Goal: Transaction & Acquisition: Purchase product/service

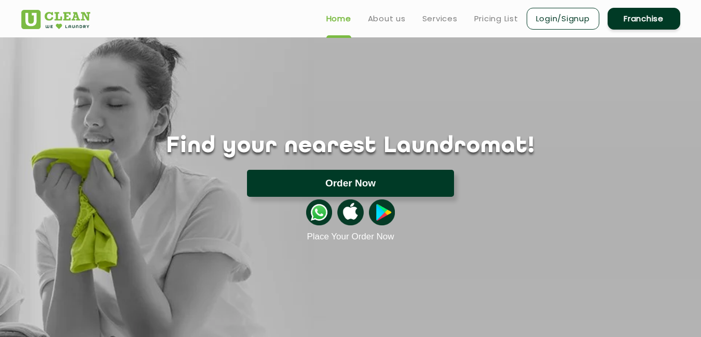
click at [302, 183] on button "Order Now" at bounding box center [350, 183] width 207 height 27
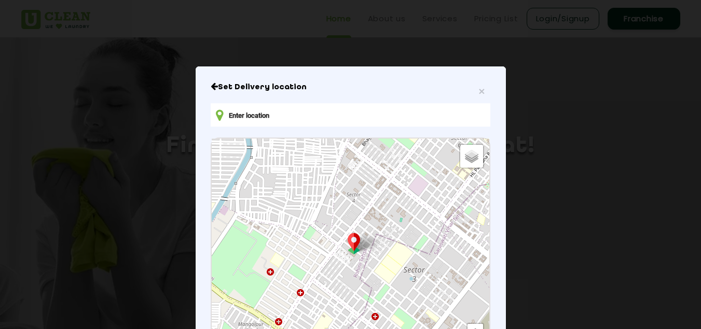
type input "C8QQ+XGG, Gachibowli, [GEOGRAPHIC_DATA], [GEOGRAPHIC_DATA] 500046, [GEOGRAPHIC_…"
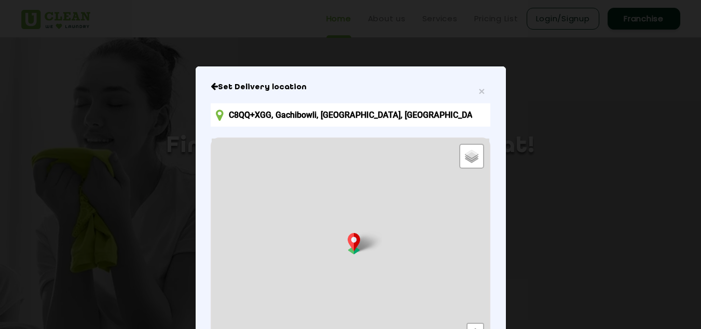
scroll to position [145, 0]
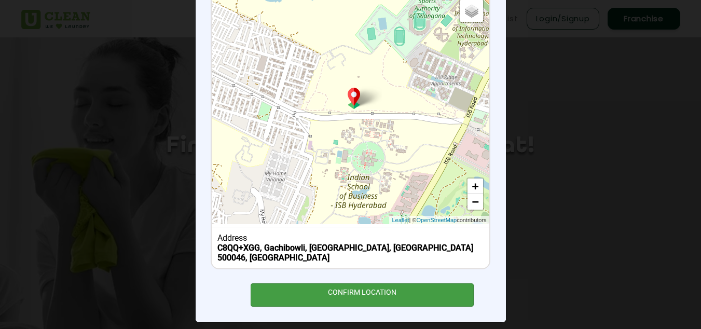
click at [336, 283] on div "CONFIRM LOCATION" at bounding box center [363, 294] width 224 height 23
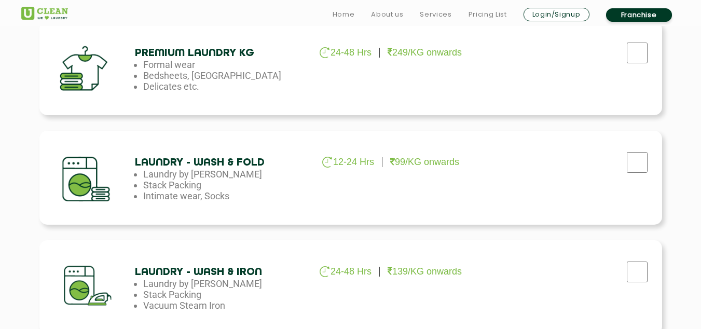
scroll to position [515, 0]
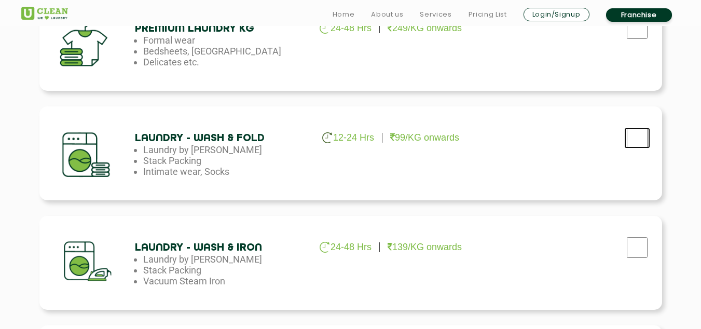
click at [627, 144] on input "checkbox" at bounding box center [637, 138] width 26 height 21
checkbox input "true"
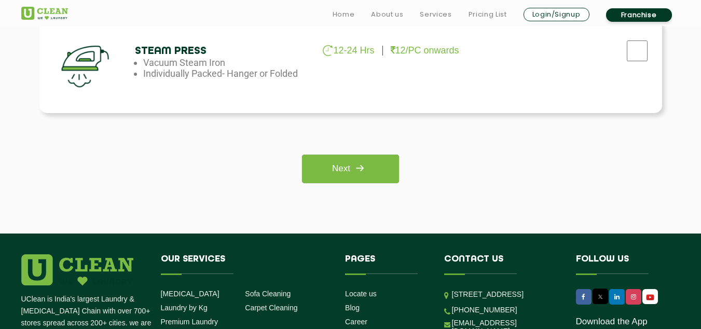
scroll to position [822, 0]
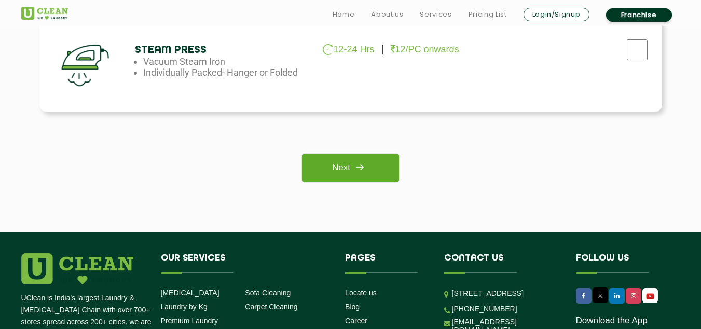
click at [353, 162] on img at bounding box center [359, 167] width 19 height 19
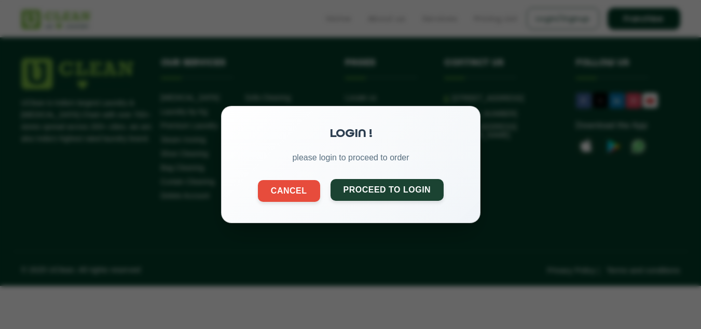
click at [356, 189] on button "Proceed to Login" at bounding box center [387, 190] width 114 height 22
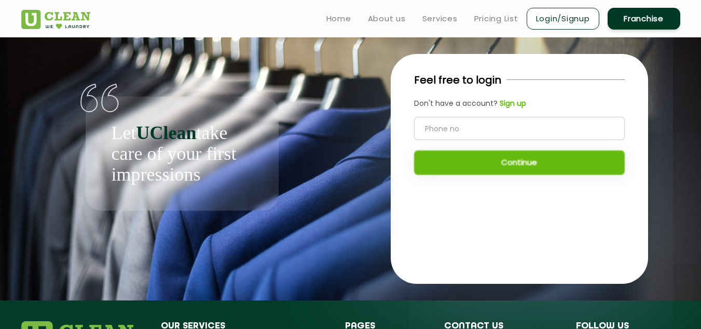
click at [496, 132] on input "tel" at bounding box center [519, 128] width 211 height 23
type input "7569192603"
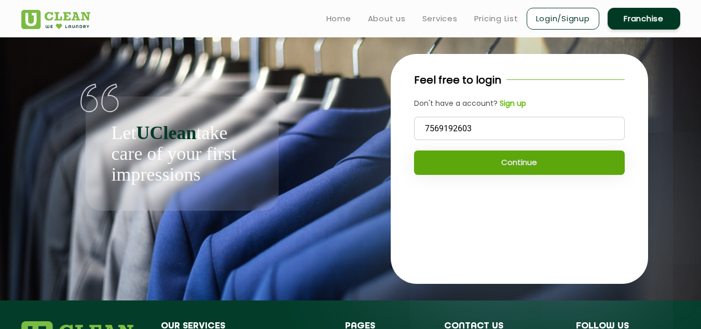
click at [500, 166] on button "Continue" at bounding box center [519, 162] width 211 height 24
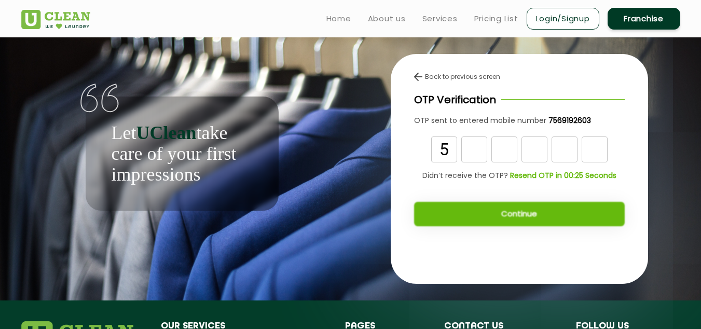
type input "5"
type input "7"
type input "0"
type input "7"
type input "3"
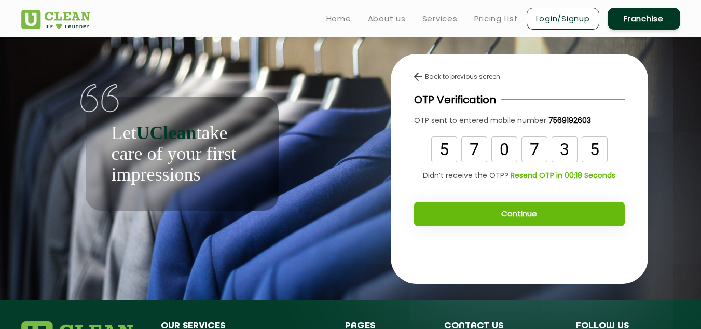
type input "5"
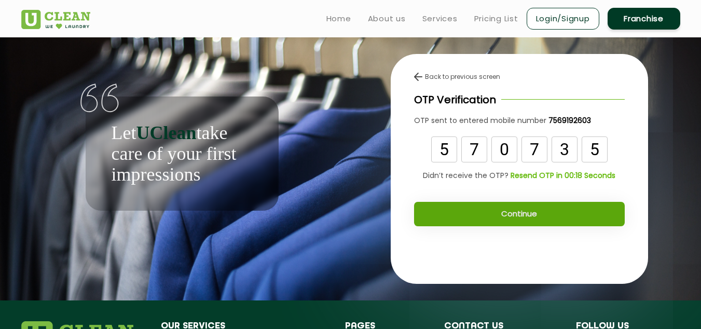
click at [517, 215] on button "Continue" at bounding box center [519, 214] width 211 height 24
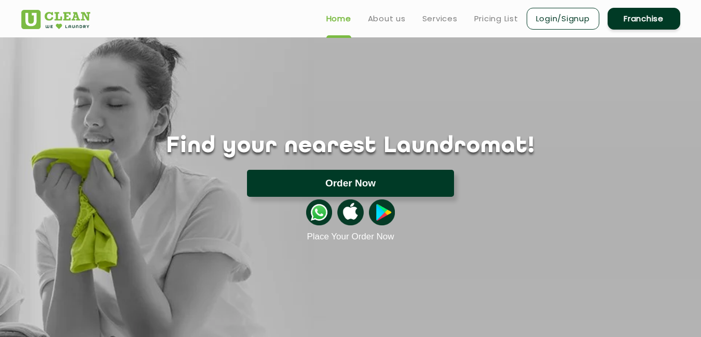
click at [439, 177] on button "Order Now" at bounding box center [350, 183] width 207 height 27
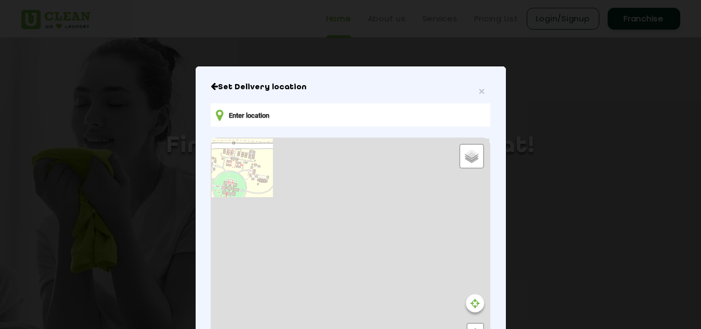
type input "C8QQ+XGG, Gachibowli, [GEOGRAPHIC_DATA], [GEOGRAPHIC_DATA] 500046, [GEOGRAPHIC_…"
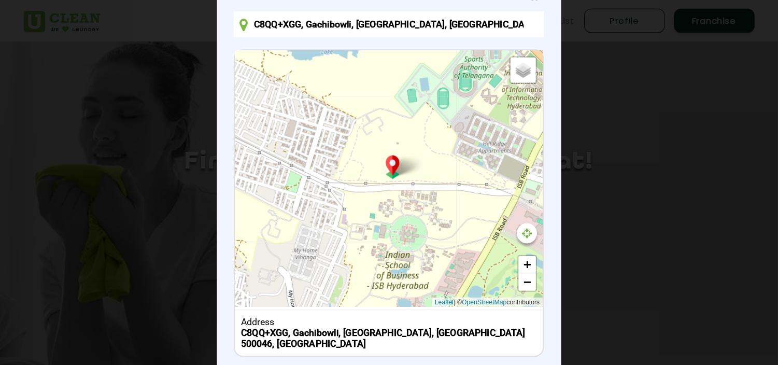
scroll to position [96, 0]
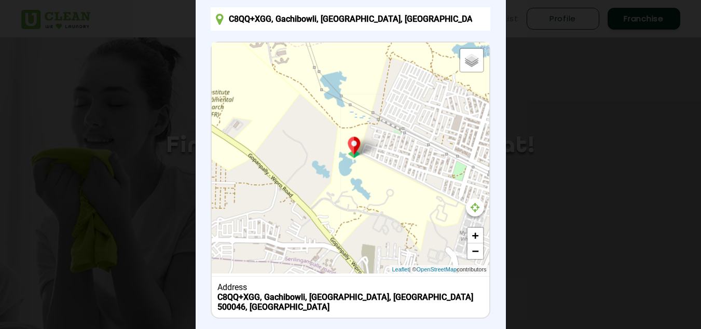
drag, startPoint x: 328, startPoint y: 214, endPoint x: 574, endPoint y: 226, distance: 246.2
click at [574, 226] on div "× Set Delivery location C8QQ+XGG, Gachibowli, Hyderabad, Telangana 500046, Indi…" at bounding box center [350, 164] width 701 height 329
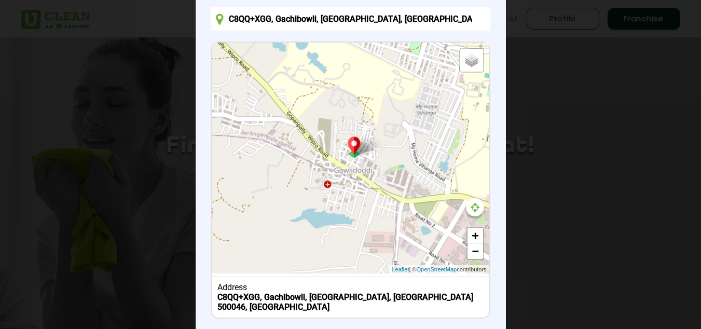
drag, startPoint x: 364, startPoint y: 198, endPoint x: 270, endPoint y: 68, distance: 160.2
click at [270, 68] on div "Default Satellite + − Leaflet | © OpenStreetMap contributors" at bounding box center [350, 158] width 277 height 231
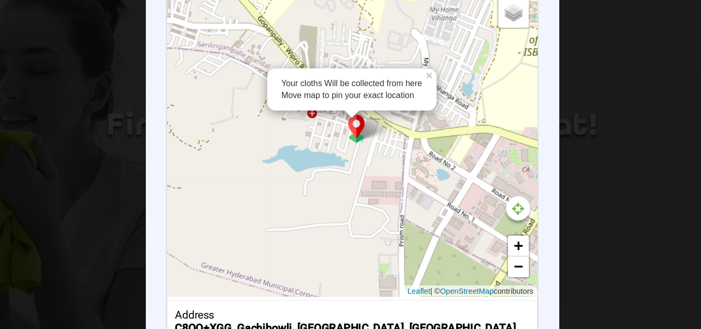
drag, startPoint x: 323, startPoint y: 186, endPoint x: 318, endPoint y: 137, distance: 49.5
click at [318, 137] on div "Your cloths Will be collected from here Move map to pin your exact location × D…" at bounding box center [350, 158] width 277 height 231
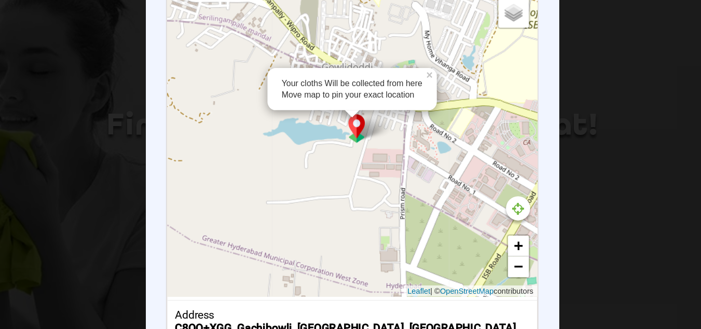
drag, startPoint x: 335, startPoint y: 177, endPoint x: 338, endPoint y: 156, distance: 21.9
click at [338, 156] on div "Your cloths Will be collected from here Move map to pin your exact location × D…" at bounding box center [350, 158] width 277 height 231
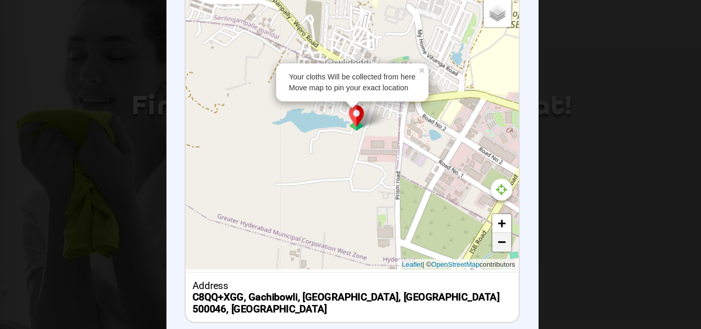
scroll to position [96, 0]
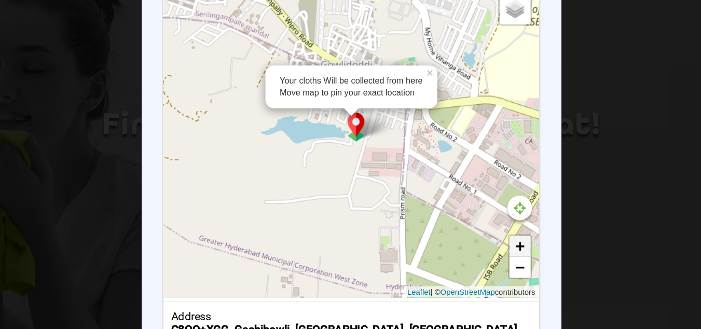
click at [470, 234] on link "+" at bounding box center [475, 235] width 16 height 16
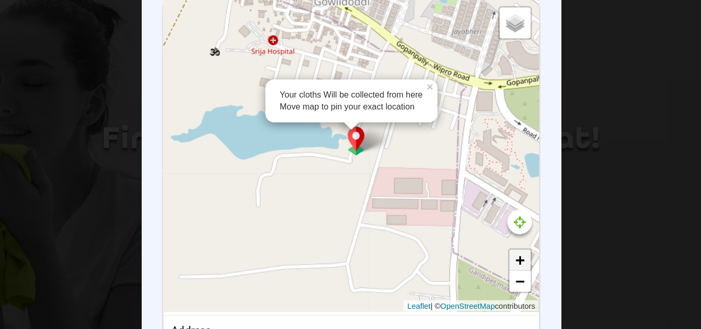
click at [470, 224] on div "Your cloths Will be collected from here Move map to pin your exact location × D…" at bounding box center [350, 157] width 277 height 231
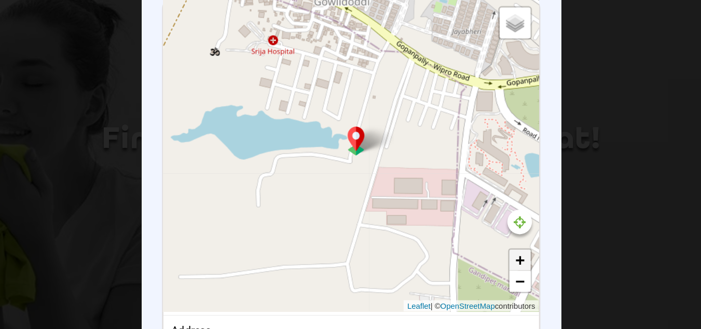
click at [470, 224] on div "Default Satellite + − Leaflet | © OpenStreetMap contributors" at bounding box center [350, 157] width 277 height 231
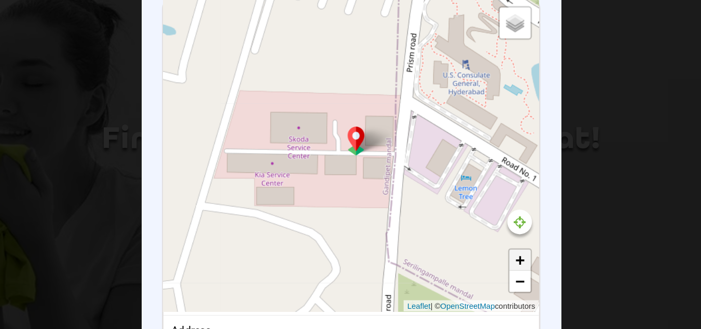
click at [471, 235] on link "+" at bounding box center [475, 235] width 16 height 16
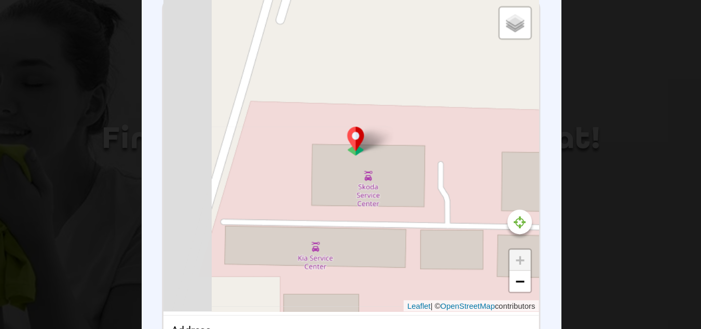
drag, startPoint x: 345, startPoint y: 176, endPoint x: 466, endPoint y: 259, distance: 147.0
click at [466, 259] on div "Default Satellite + − Leaflet | © OpenStreetMap contributors" at bounding box center [350, 157] width 277 height 231
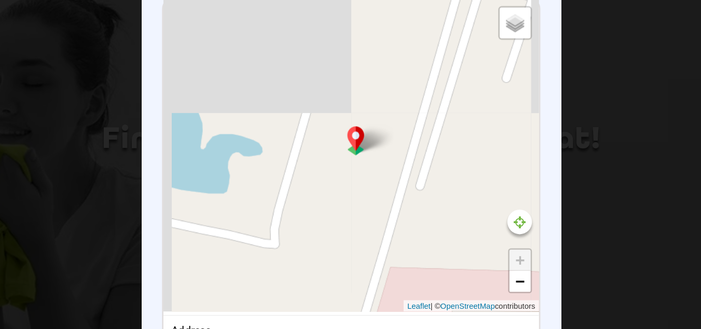
drag, startPoint x: 375, startPoint y: 185, endPoint x: 453, endPoint y: 288, distance: 129.2
click at [453, 288] on html "Home About us Services Pricing List Profile Franchise Home About us Franchise S…" at bounding box center [350, 164] width 701 height 329
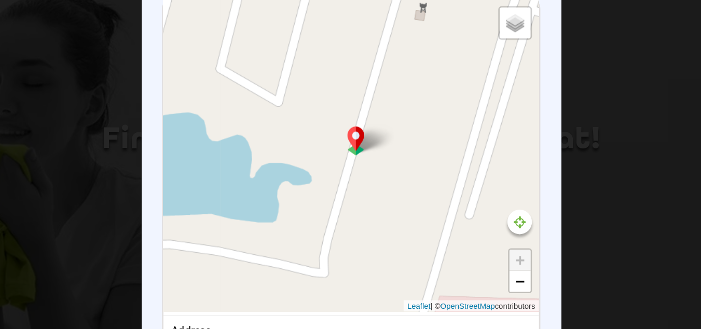
drag, startPoint x: 359, startPoint y: 204, endPoint x: 394, endPoint y: 221, distance: 38.7
click at [394, 221] on div "Default Satellite + − Leaflet | © OpenStreetMap contributors" at bounding box center [350, 157] width 277 height 231
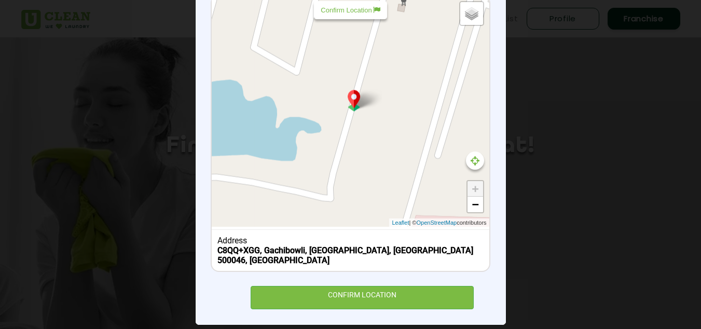
scroll to position [145, 0]
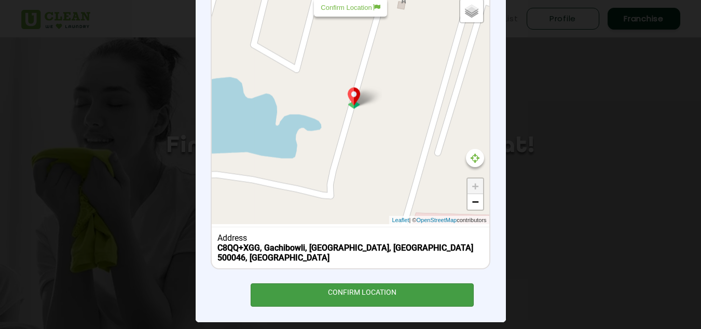
click at [322, 283] on div "CONFIRM LOCATION" at bounding box center [363, 294] width 224 height 23
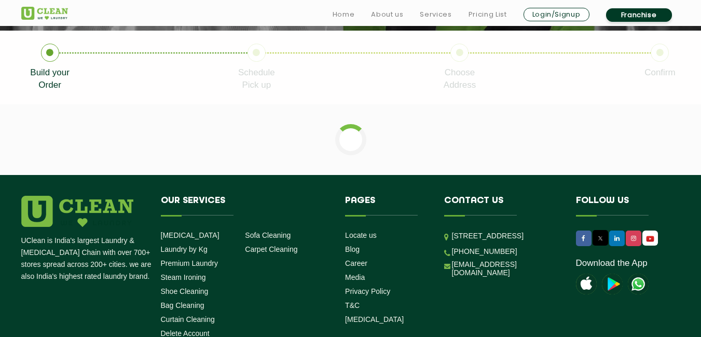
scroll to position [218, 0]
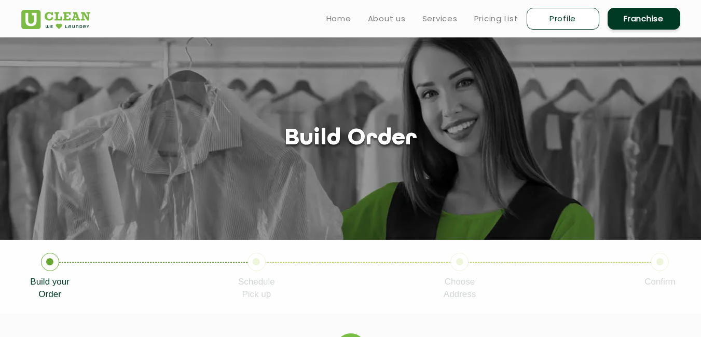
click at [559, 14] on link "Profile" at bounding box center [562, 19] width 73 height 22
select select
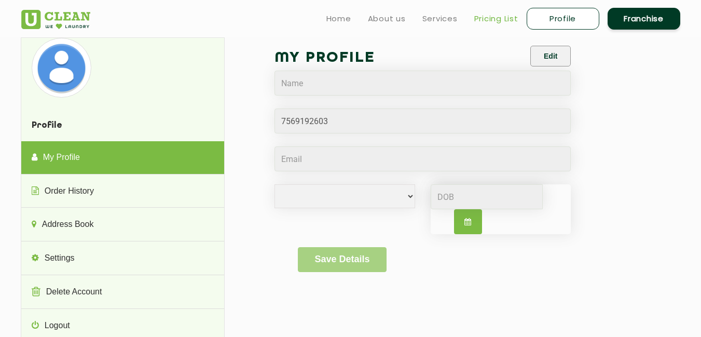
click at [495, 22] on link "Pricing List" at bounding box center [496, 18] width 44 height 12
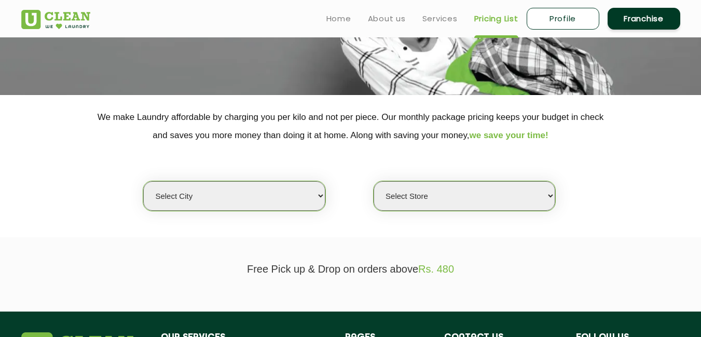
scroll to position [144, 0]
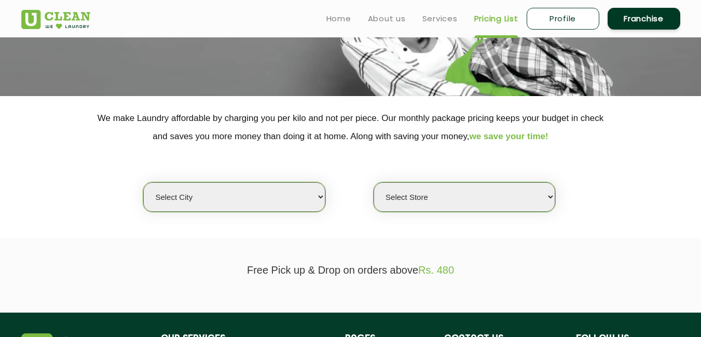
click at [418, 182] on div "Select city Select Store" at bounding box center [350, 182] width 494 height 0
click at [278, 182] on div "Select city Select Store" at bounding box center [350, 182] width 494 height 0
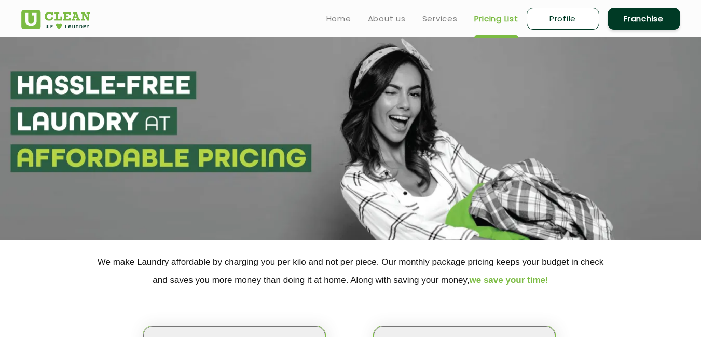
select select "0"
